Goal: Communication & Community: Participate in discussion

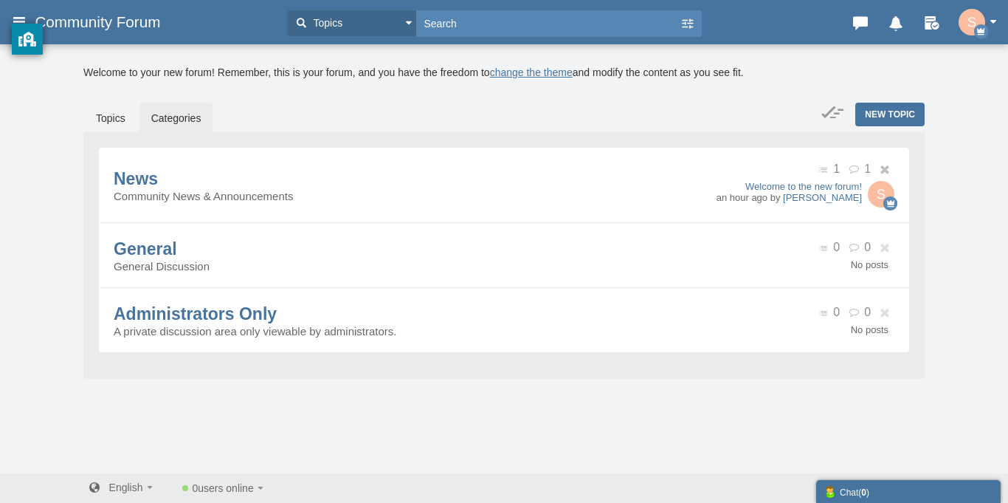
click at [882, 192] on img at bounding box center [881, 194] width 27 height 27
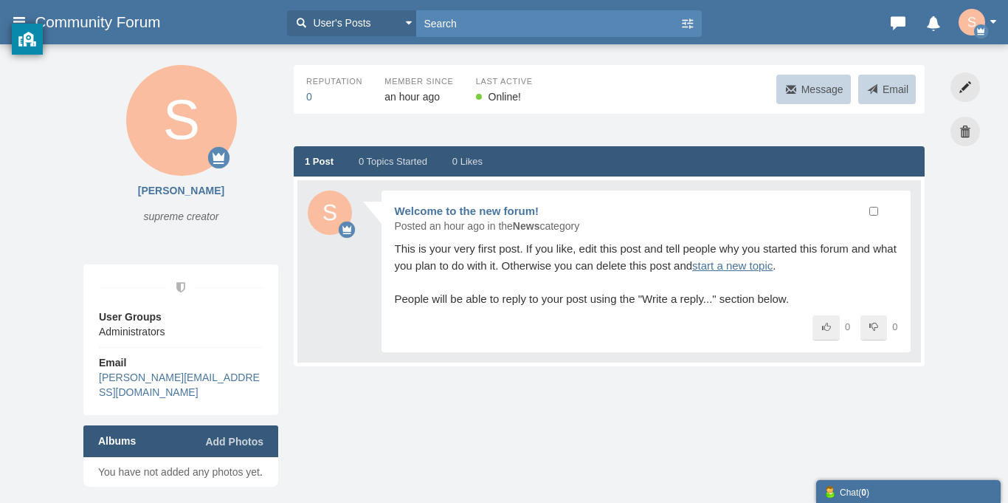
click at [960, 19] on img "button" at bounding box center [972, 22] width 27 height 27
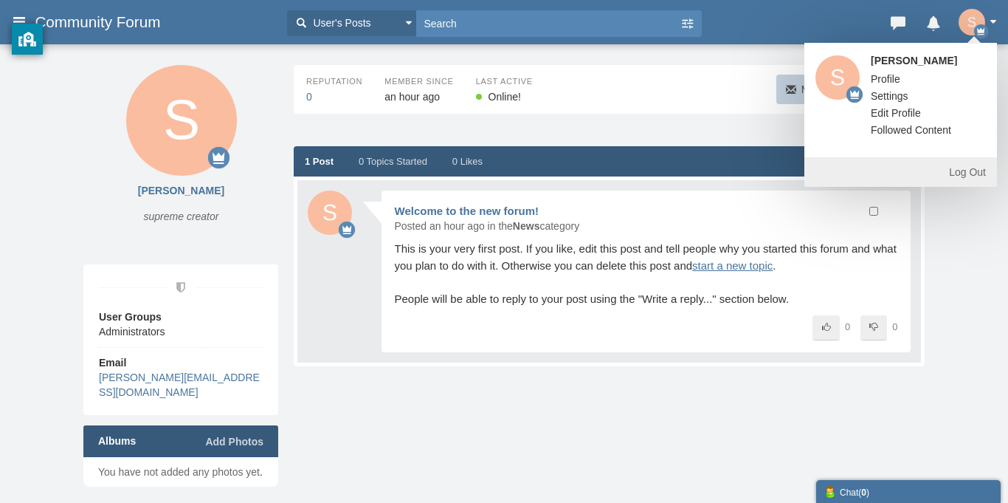
click at [117, 23] on span "Community Forum" at bounding box center [103, 22] width 137 height 18
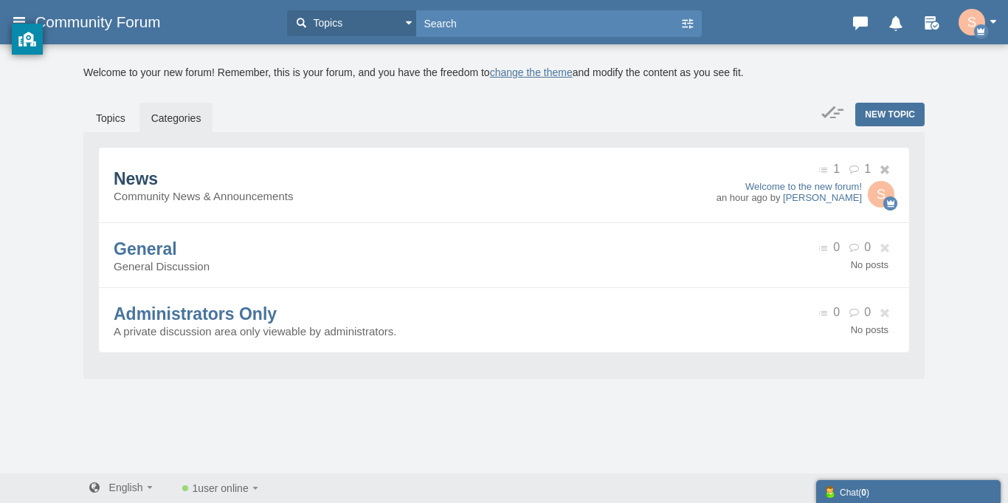
click at [150, 187] on span "News" at bounding box center [136, 178] width 44 height 19
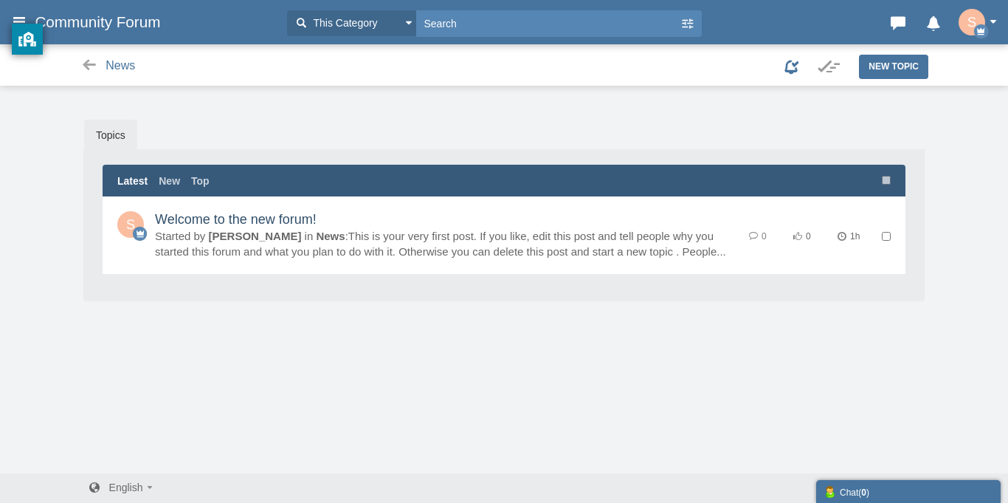
click at [202, 222] on link "Welcome to the new forum!" at bounding box center [236, 219] width 162 height 15
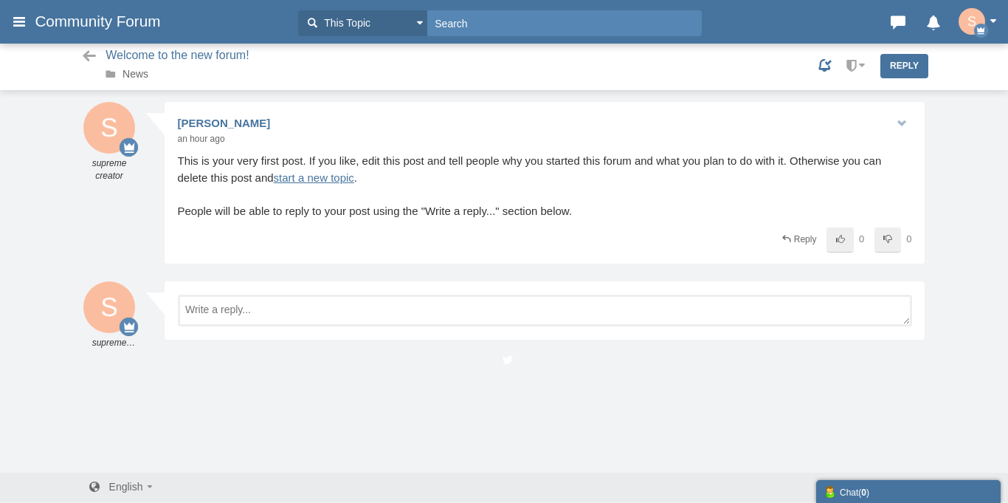
scroll to position [1, 0]
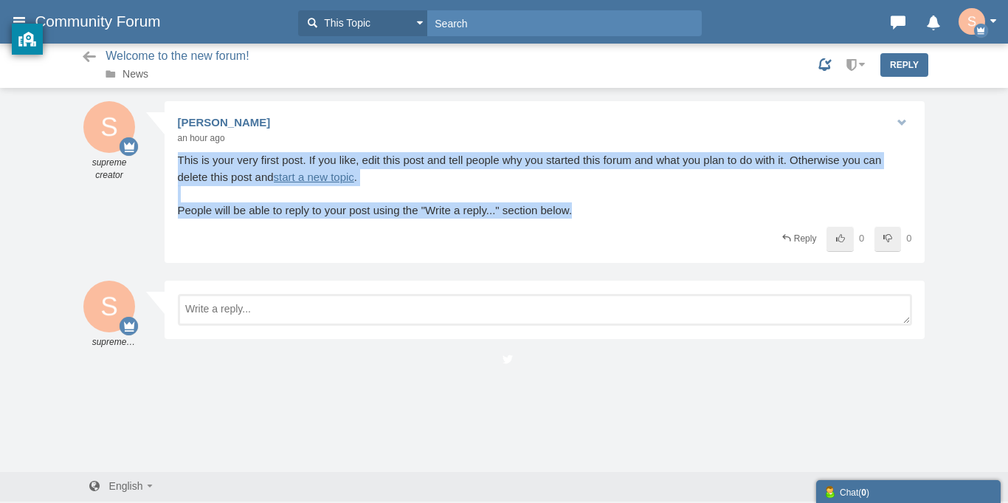
drag, startPoint x: 173, startPoint y: 163, endPoint x: 271, endPoint y: 244, distance: 126.4
click at [271, 244] on div "Share Edit Move [GEOGRAPHIC_DATA] Change Ownership Report [PERSON_NAME] supreme…" at bounding box center [545, 182] width 760 height 162
copy div "This is your very first post. If you like, edit this post and tell people why y…"
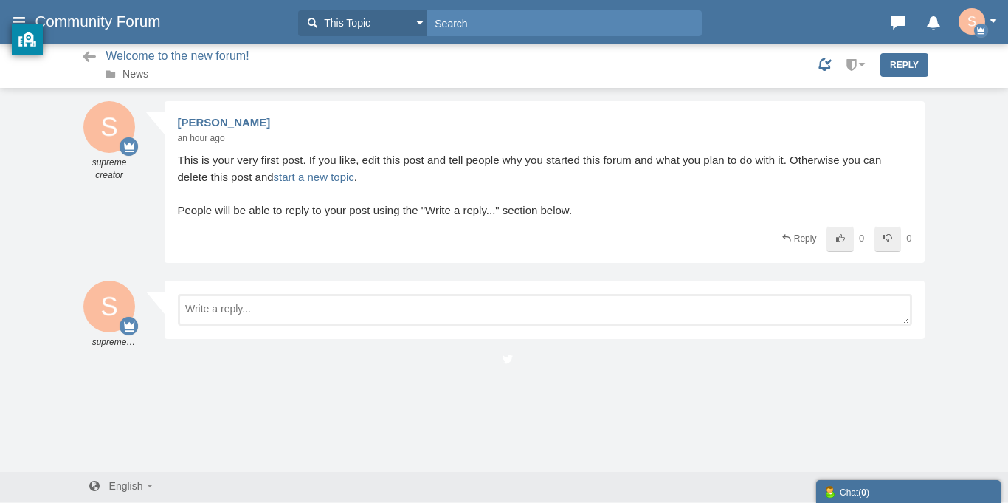
click at [377, 270] on div "Share Edit Move Delete Change Ownership Report sward supreme creator an hour ag…" at bounding box center [545, 187] width 760 height 172
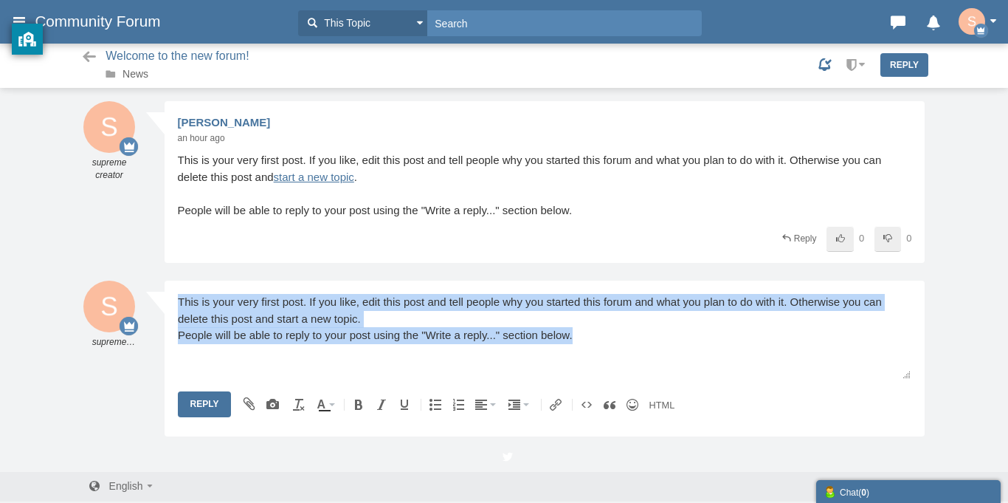
drag, startPoint x: 582, startPoint y: 334, endPoint x: 63, endPoint y: 282, distance: 522.3
click at [170, 286] on html "This is your very first post. If you like, edit this post and tell people why y…" at bounding box center [544, 334] width 749 height 96
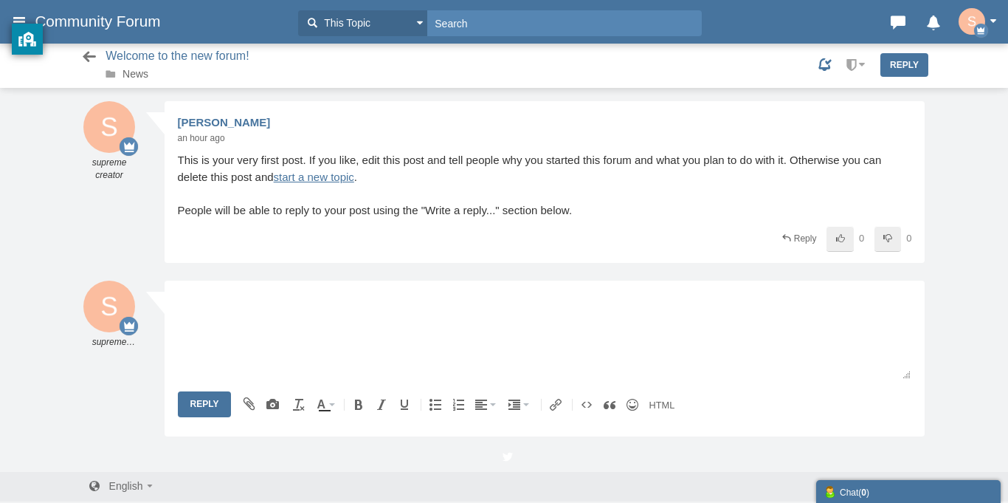
click at [92, 58] on icon at bounding box center [89, 56] width 18 height 15
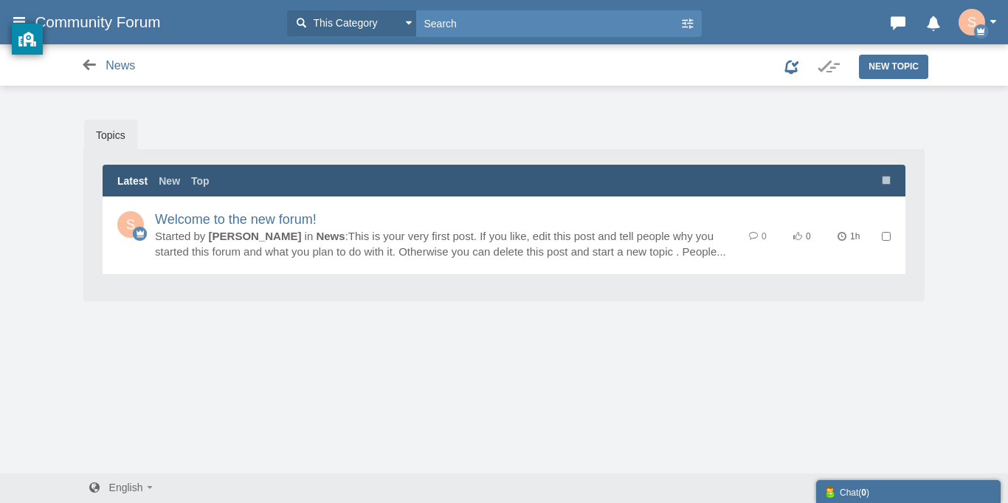
click at [94, 71] on icon at bounding box center [89, 65] width 18 height 15
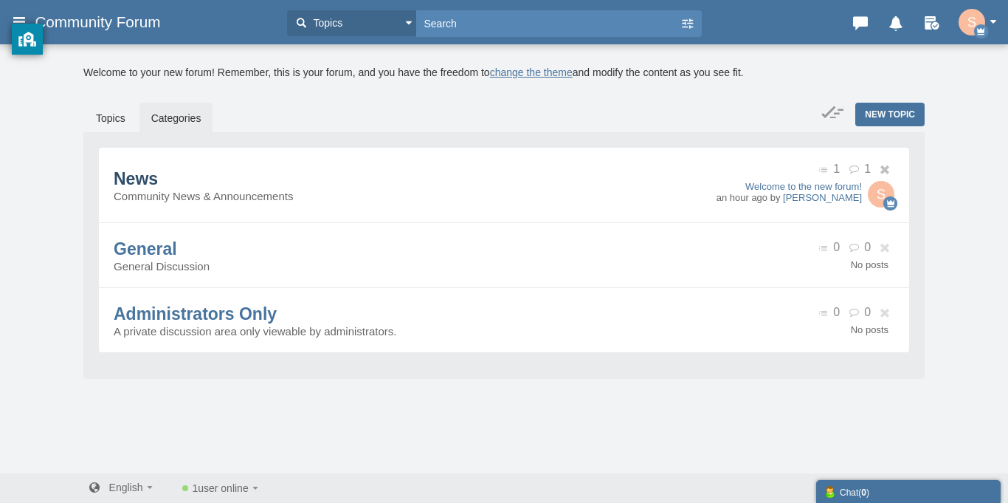
click at [150, 179] on span "News" at bounding box center [136, 178] width 44 height 19
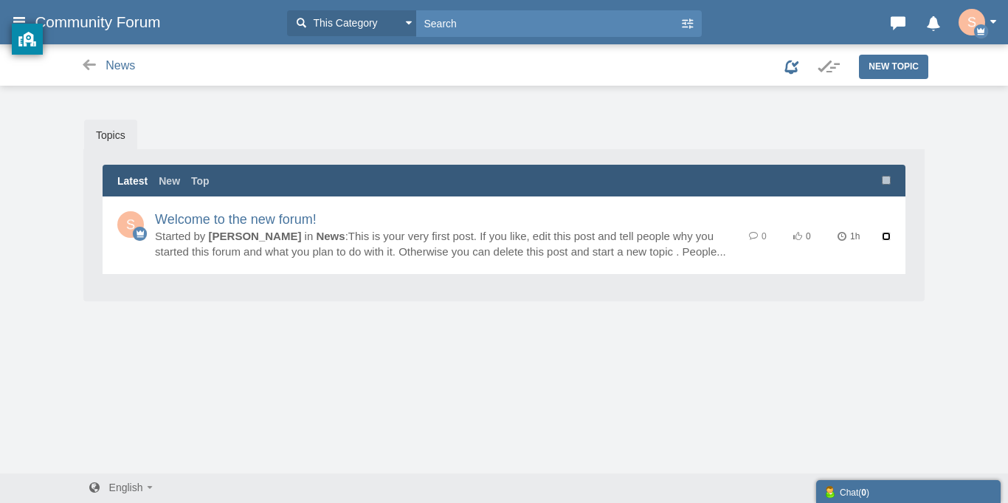
click at [886, 234] on input "checkbox" at bounding box center [886, 236] width 9 height 9
checkbox input "true"
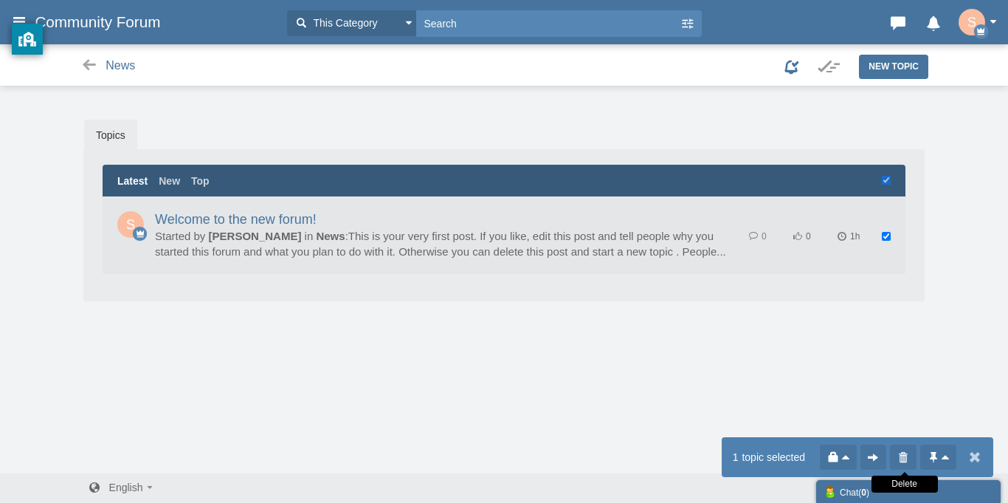
click at [900, 461] on icon at bounding box center [903, 458] width 15 height 16
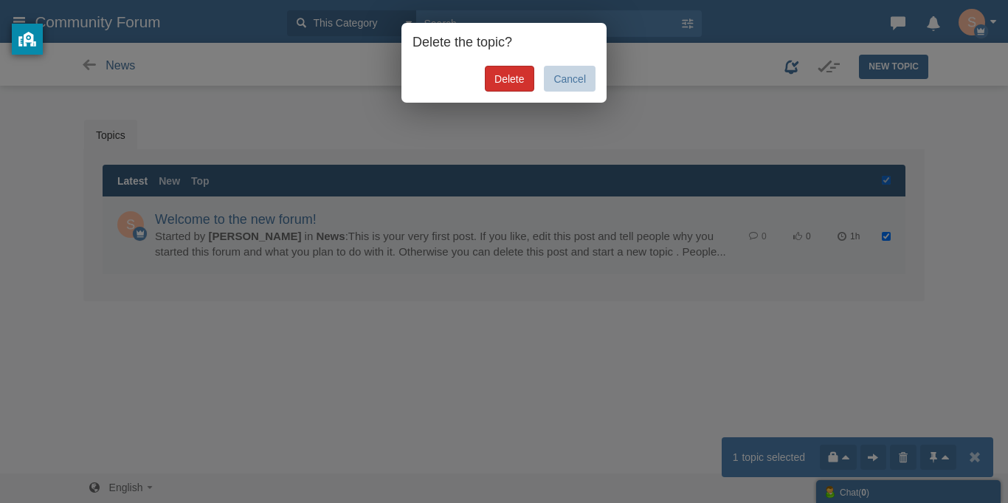
click at [486, 76] on link "Delete" at bounding box center [509, 79] width 49 height 26
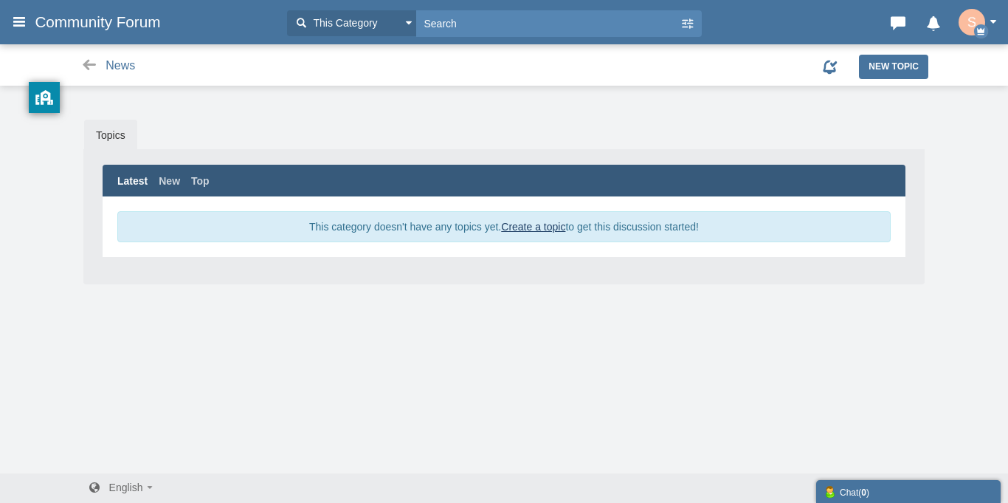
drag, startPoint x: 31, startPoint y: 30, endPoint x: 101, endPoint y: 275, distance: 254.2
click at [101, 275] on body "Categories Members Calendar Community Forum This Category This Category Topics …" at bounding box center [504, 253] width 1008 height 506
click at [18, 26] on icon at bounding box center [19, 21] width 16 height 27
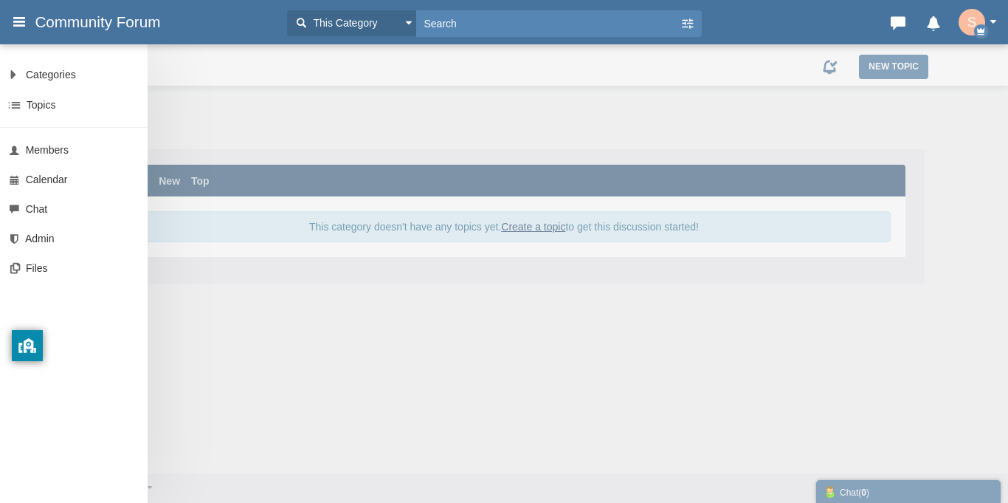
click at [18, 26] on icon at bounding box center [19, 21] width 16 height 27
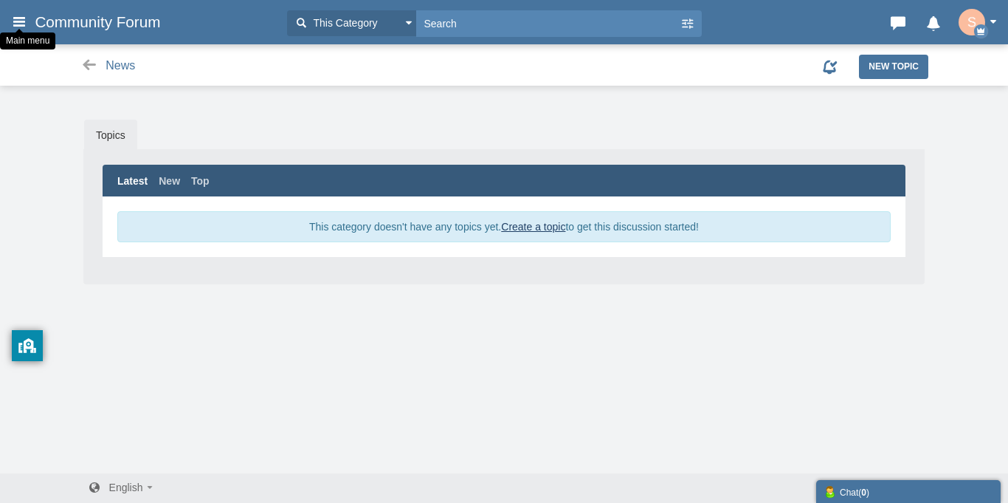
click at [13, 29] on div "Main menu" at bounding box center [27, 41] width 55 height 24
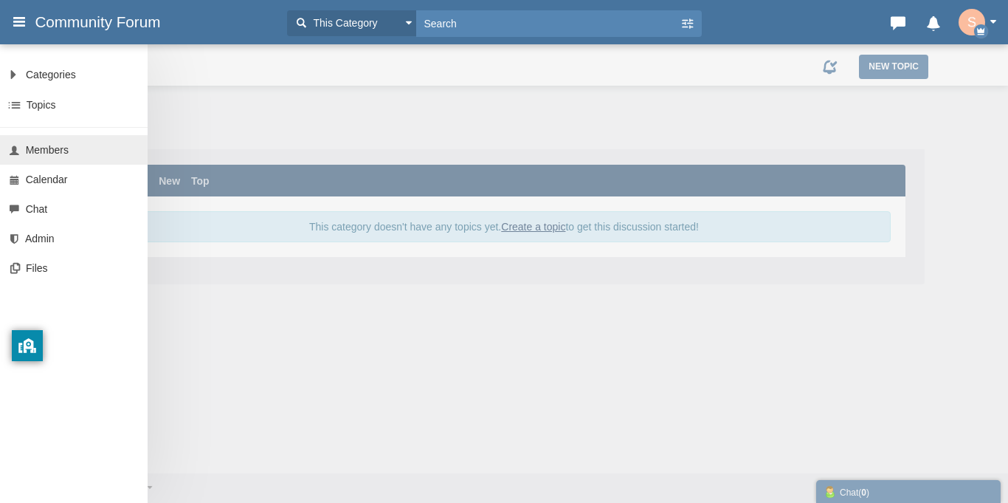
click at [58, 153] on span "Members" at bounding box center [47, 150] width 43 height 12
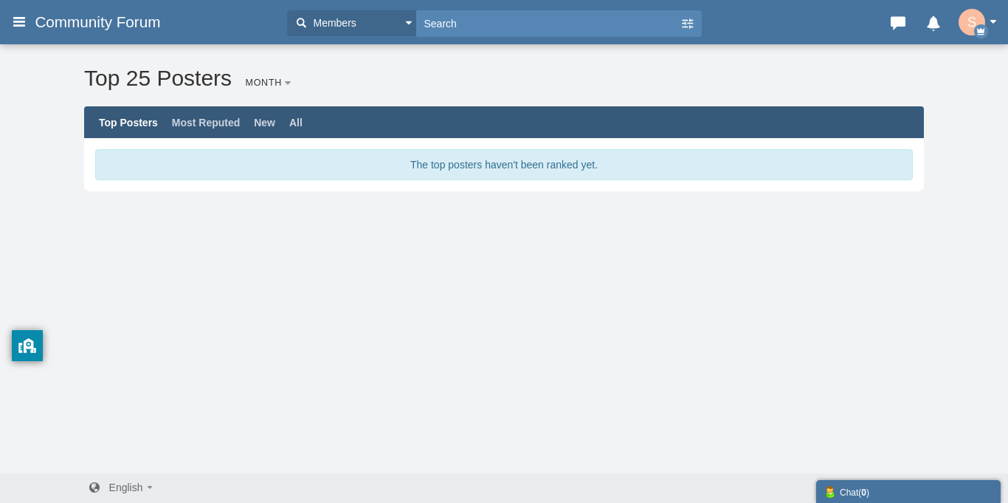
click at [114, 30] on span "Community Forum" at bounding box center [103, 22] width 137 height 18
